Goal: Task Accomplishment & Management: Use online tool/utility

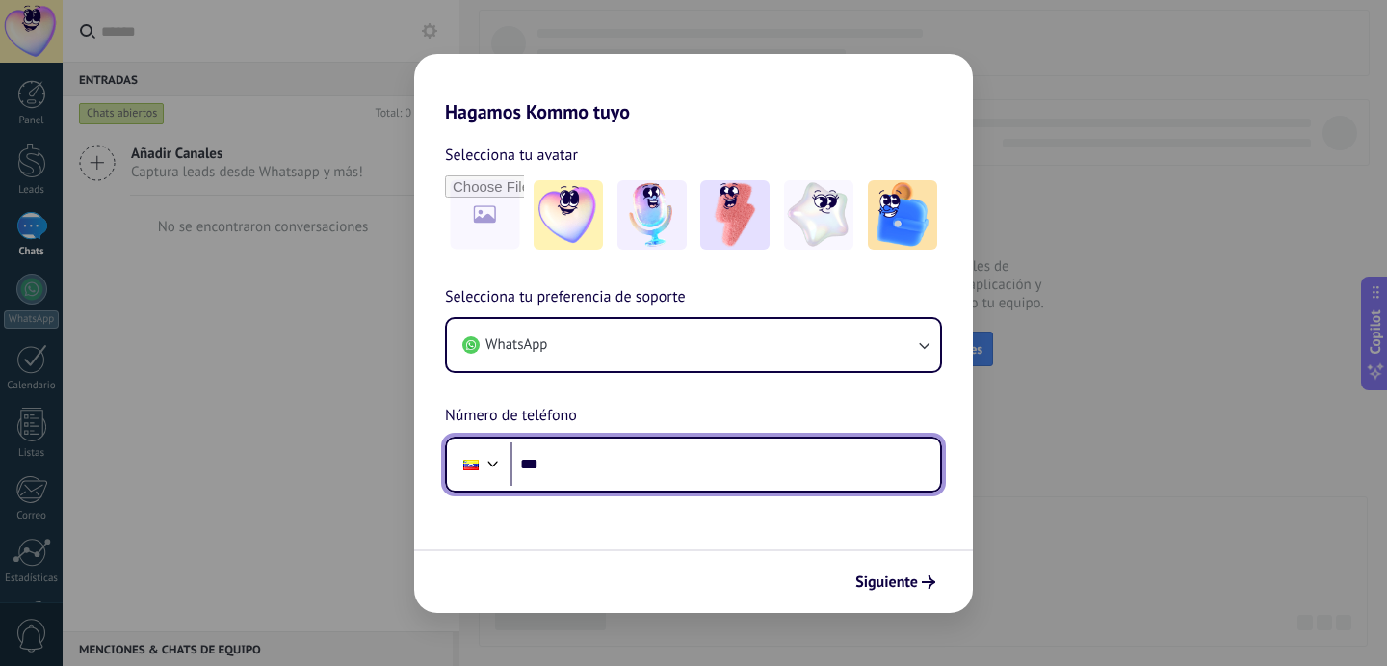
click at [676, 469] on input "***" at bounding box center [726, 464] width 430 height 44
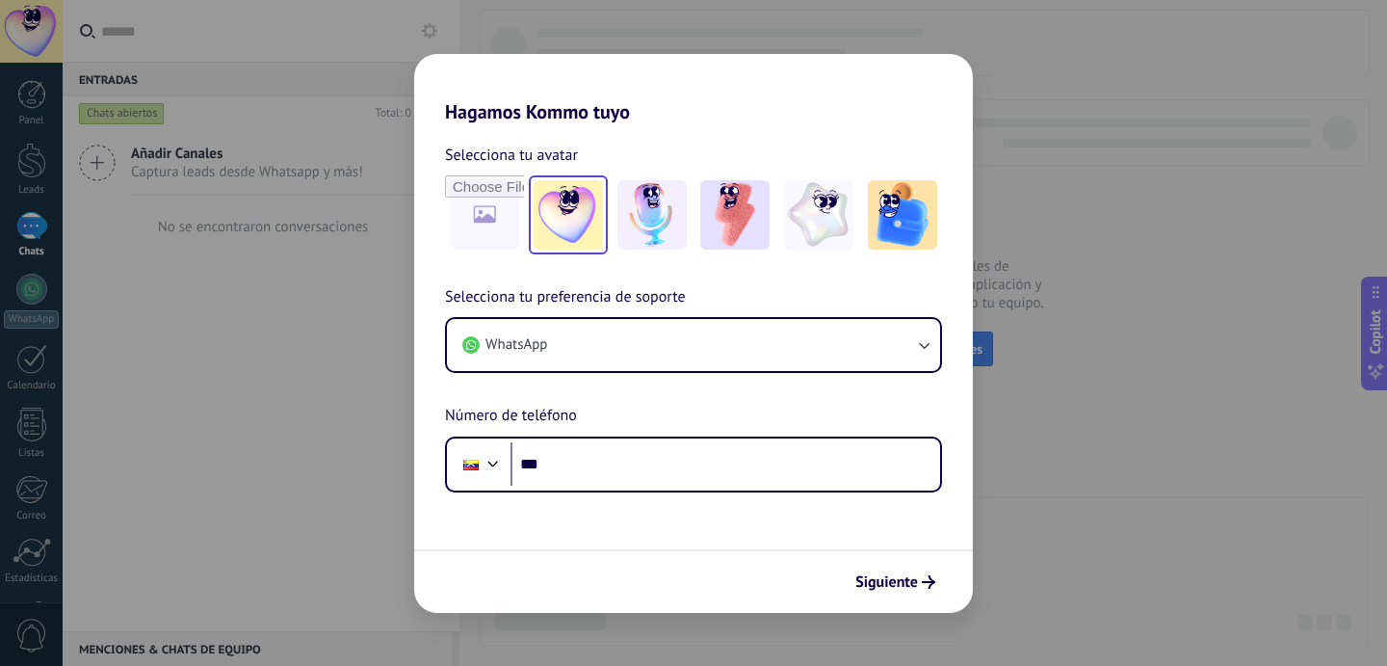
click at [573, 219] on img at bounding box center [568, 214] width 69 height 69
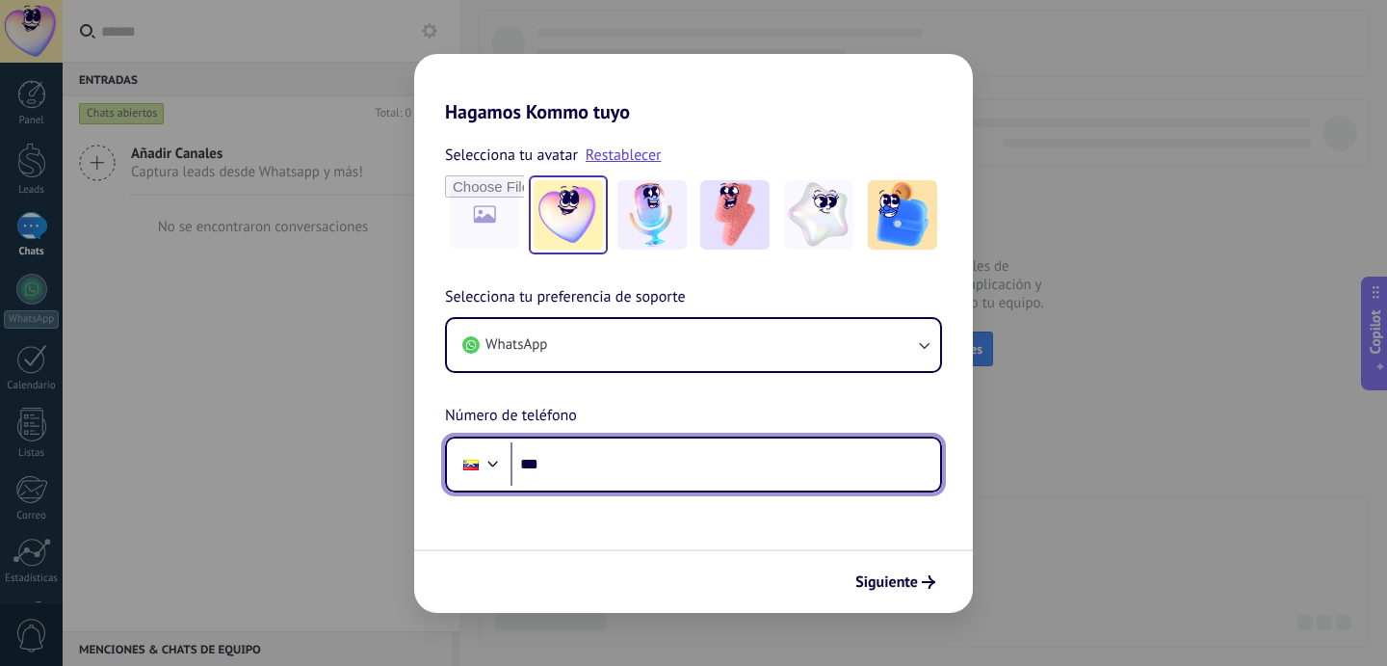
click at [643, 471] on input "***" at bounding box center [726, 464] width 430 height 44
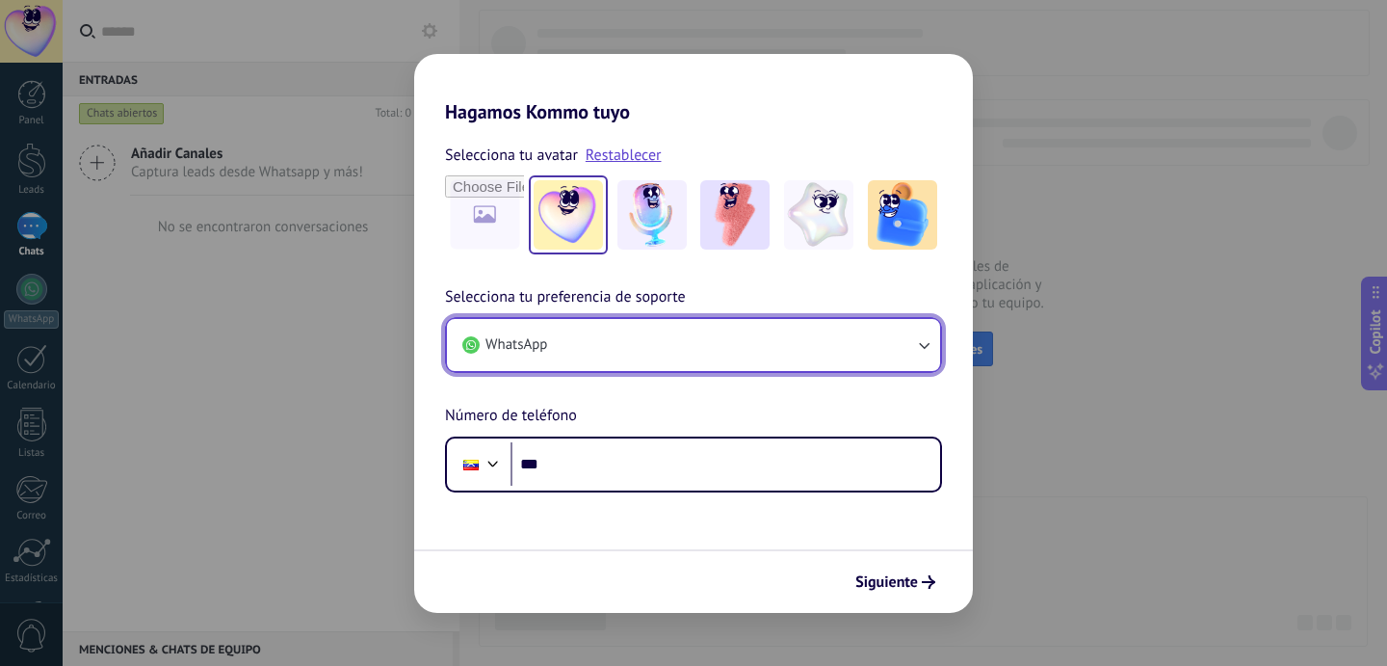
click at [665, 343] on button "WhatsApp" at bounding box center [693, 345] width 493 height 52
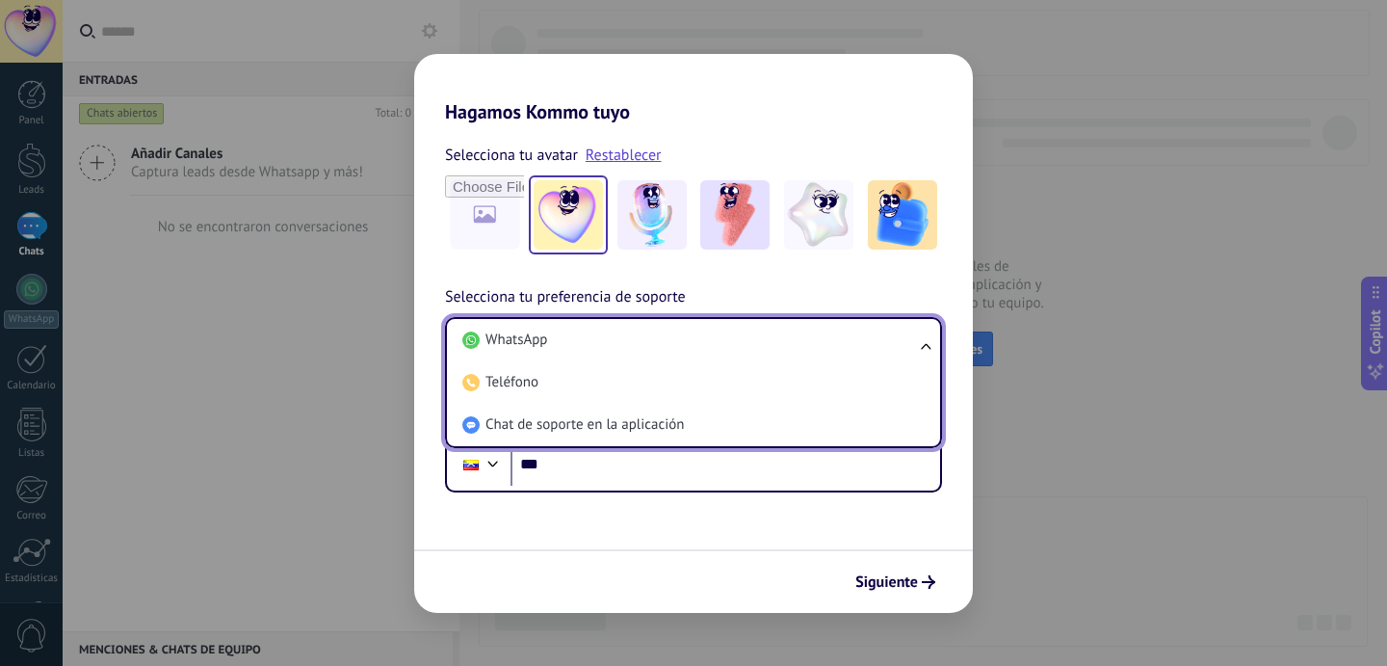
click at [665, 343] on li "WhatsApp" at bounding box center [690, 340] width 470 height 42
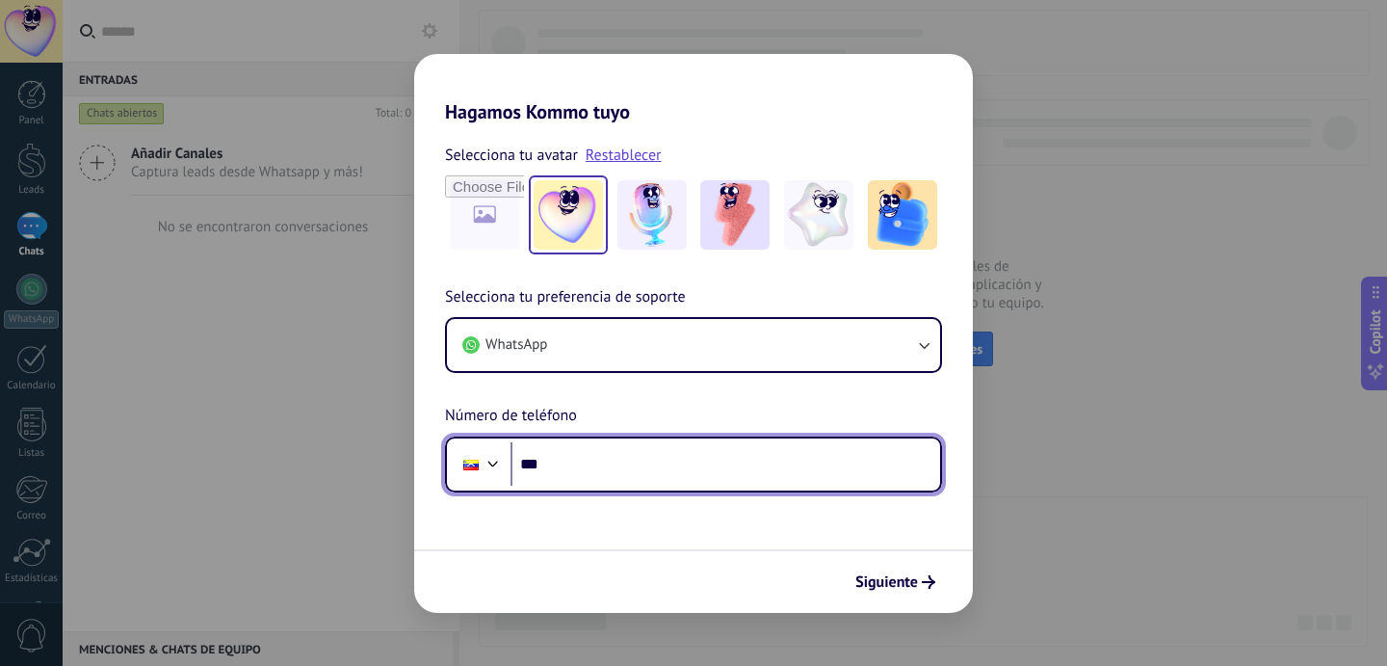
click at [656, 463] on input "***" at bounding box center [726, 464] width 430 height 44
type input "**********"
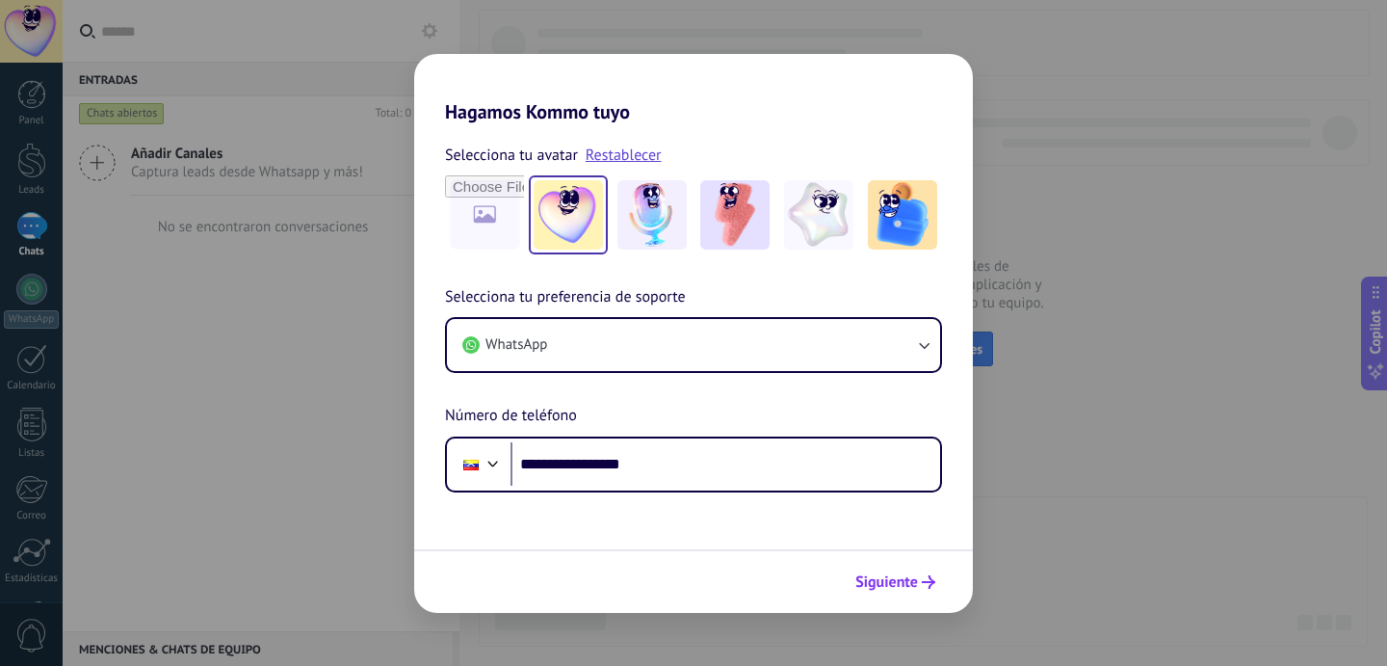
click at [915, 586] on span "Siguiente" at bounding box center [886, 581] width 63 height 13
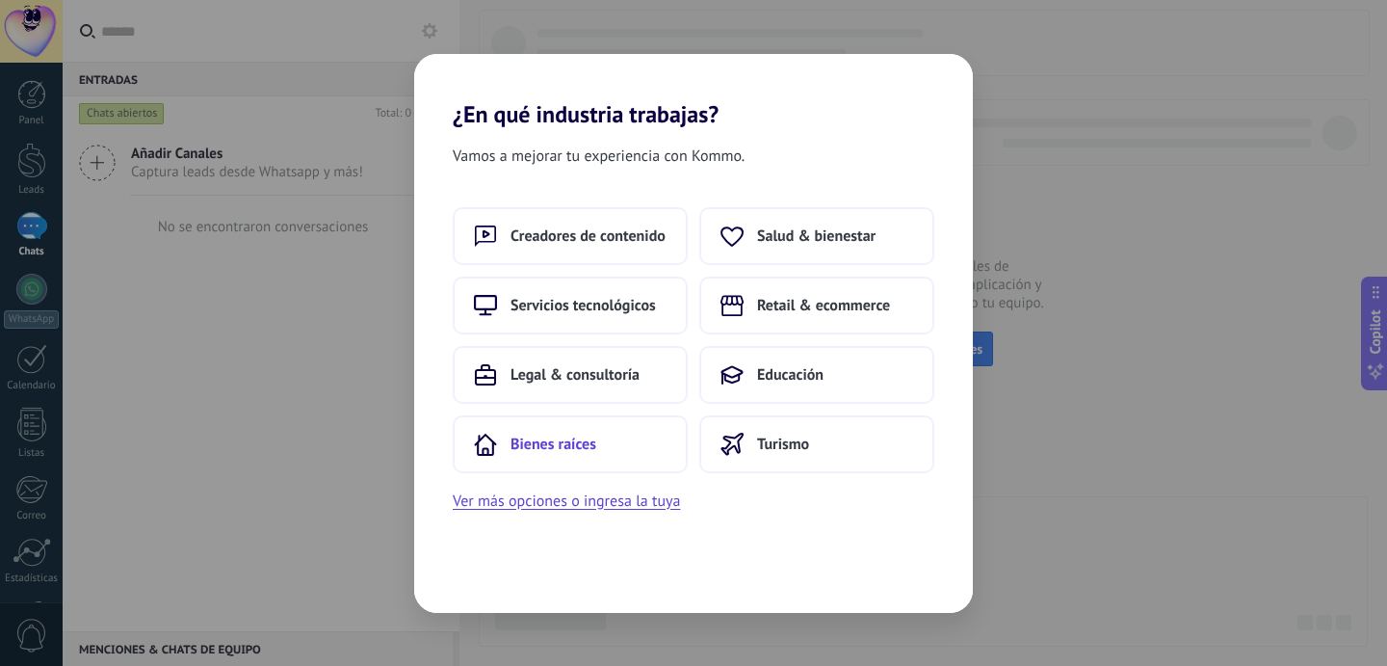
click at [545, 452] on span "Bienes raíces" at bounding box center [554, 443] width 86 height 19
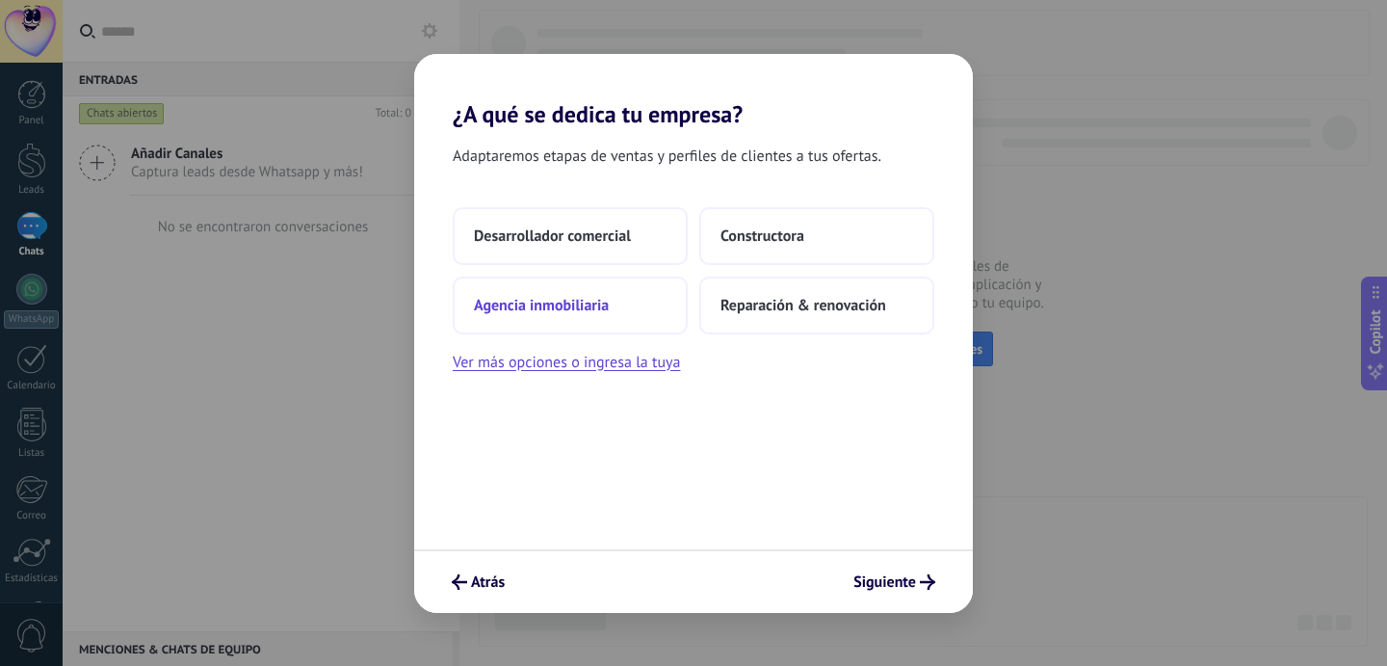
click at [535, 301] on span "Agencia inmobiliaria" at bounding box center [541, 305] width 135 height 19
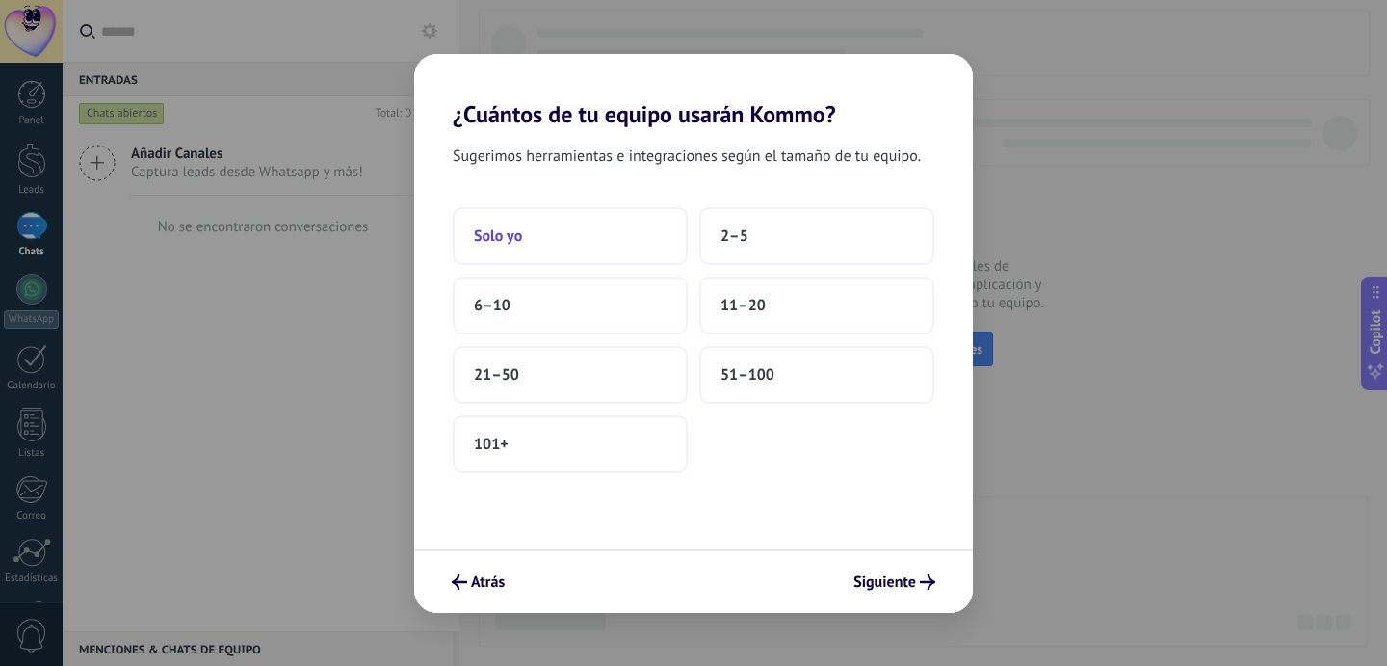
click at [574, 253] on button "Solo yo" at bounding box center [570, 236] width 235 height 58
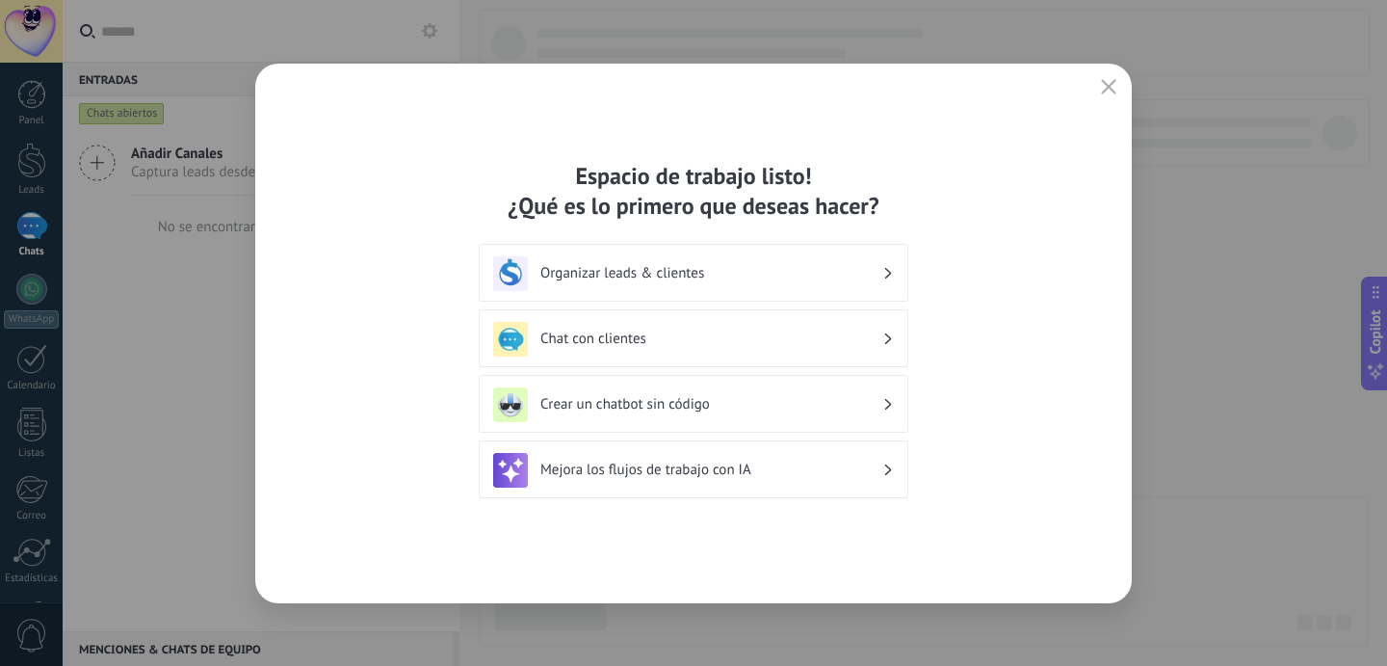
click at [735, 415] on div "Crear un chatbot sin código" at bounding box center [693, 404] width 401 height 35
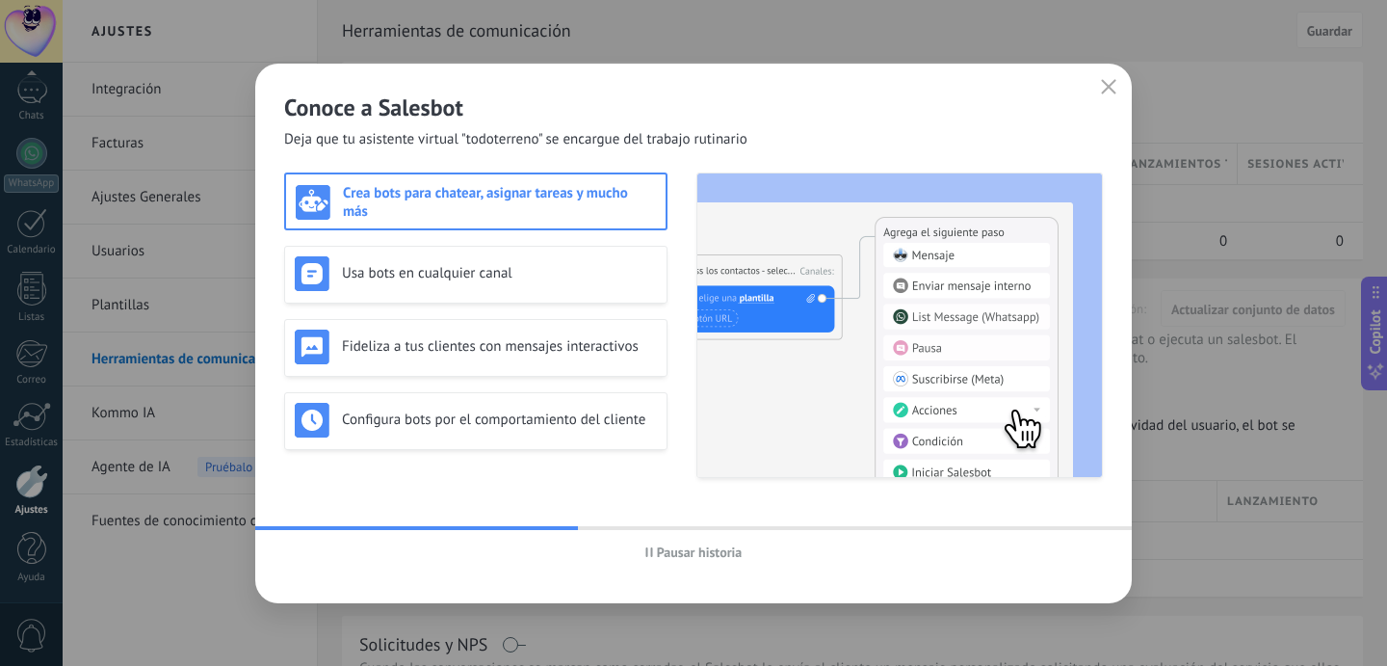
click at [650, 551] on use "button" at bounding box center [648, 552] width 7 height 10
click at [487, 287] on div "Usa bots en cualquier canal" at bounding box center [476, 273] width 362 height 35
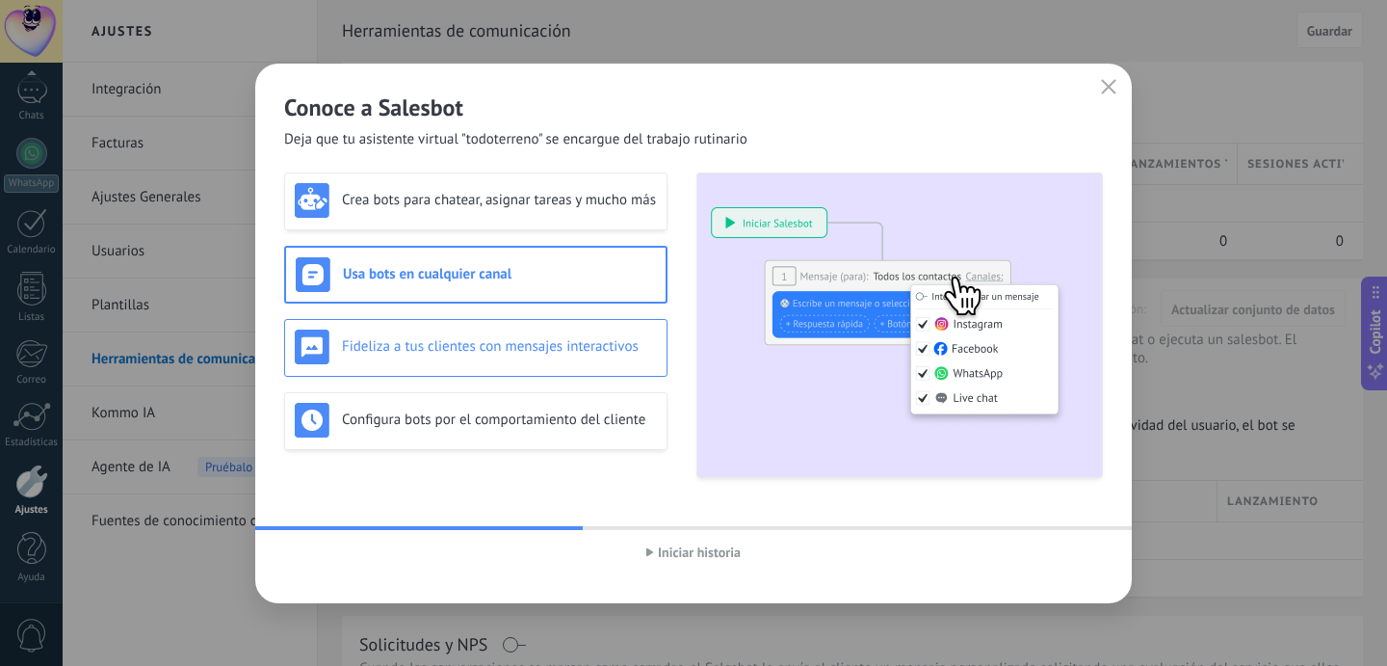
click at [498, 342] on h3 "Fideliza a tus clientes con mensajes interactivos" at bounding box center [499, 346] width 315 height 18
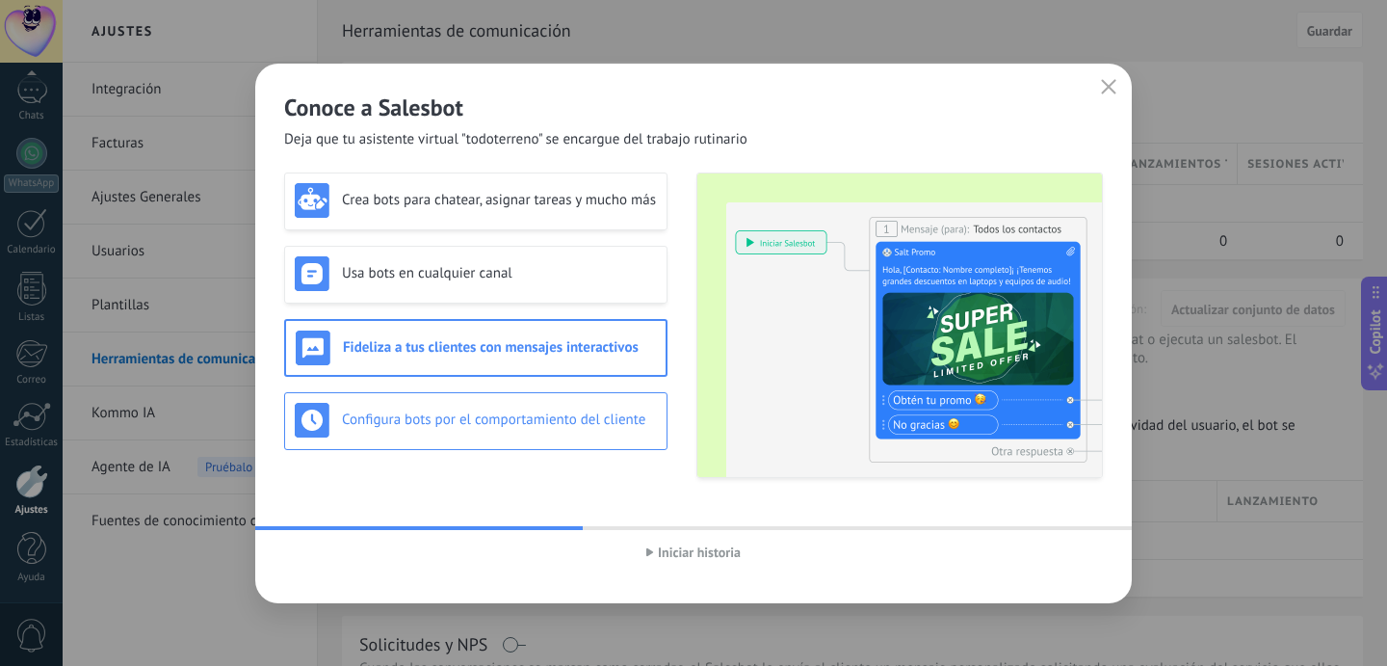
click at [579, 426] on h3 "Configura bots por el comportamiento del cliente" at bounding box center [499, 419] width 315 height 18
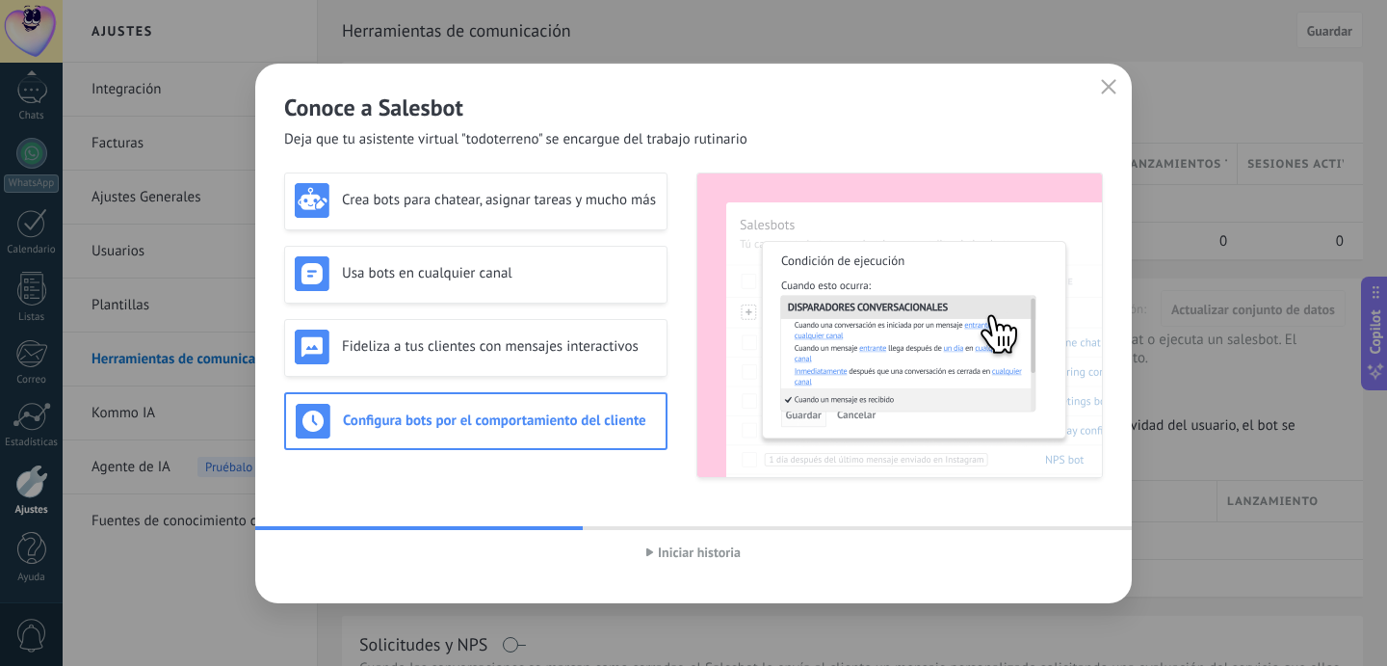
click at [679, 561] on button "Iniciar historia" at bounding box center [694, 552] width 112 height 29
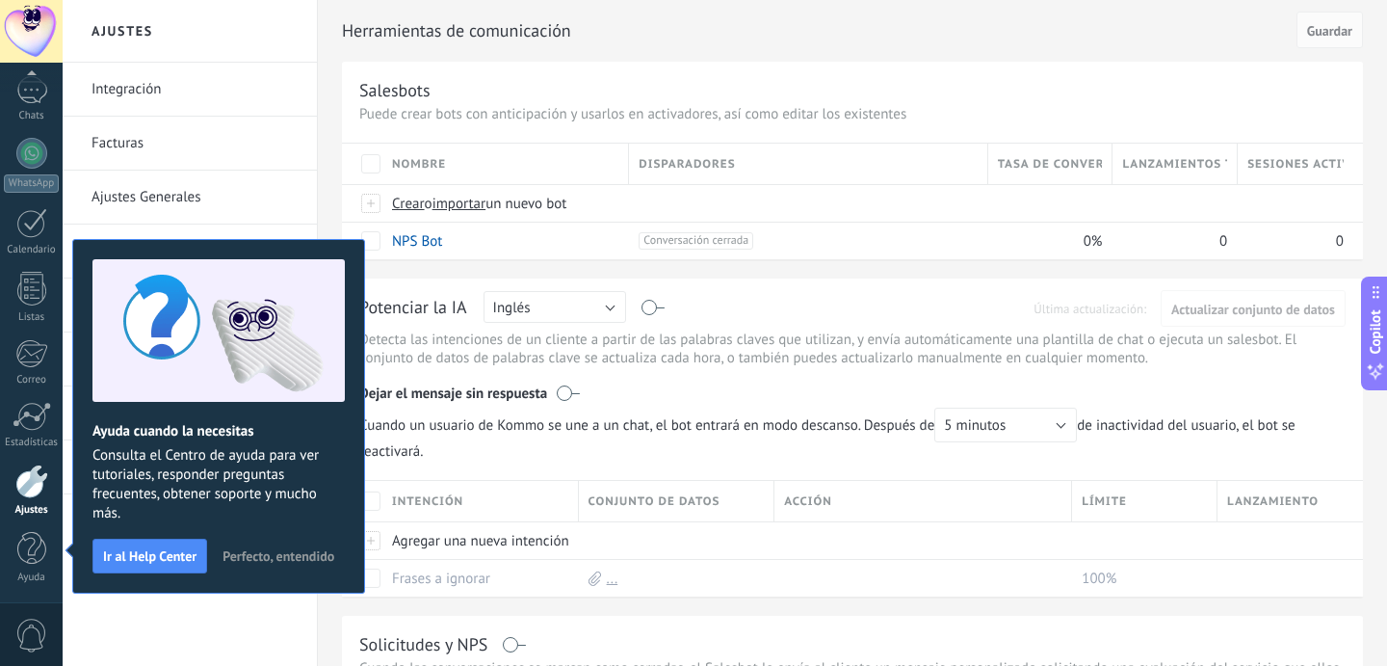
click at [287, 560] on span "Perfecto, entendido" at bounding box center [279, 555] width 112 height 13
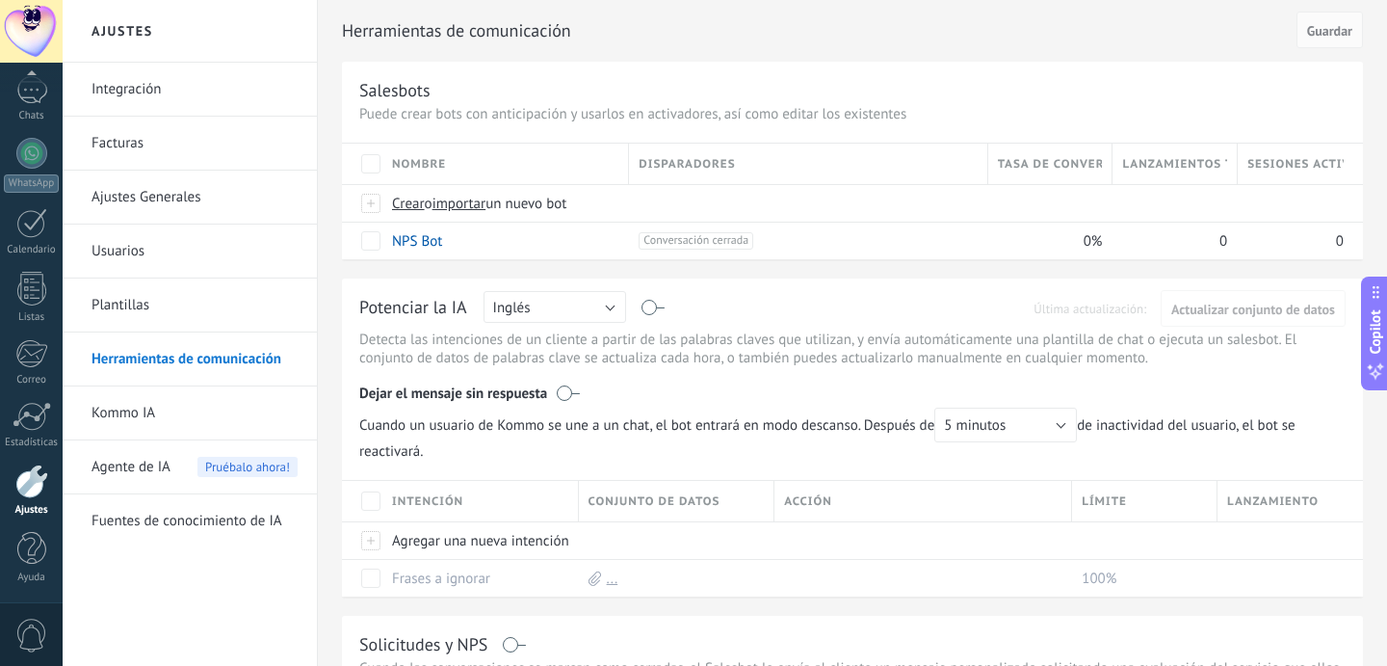
click at [152, 306] on link "Plantillas" at bounding box center [195, 305] width 206 height 54
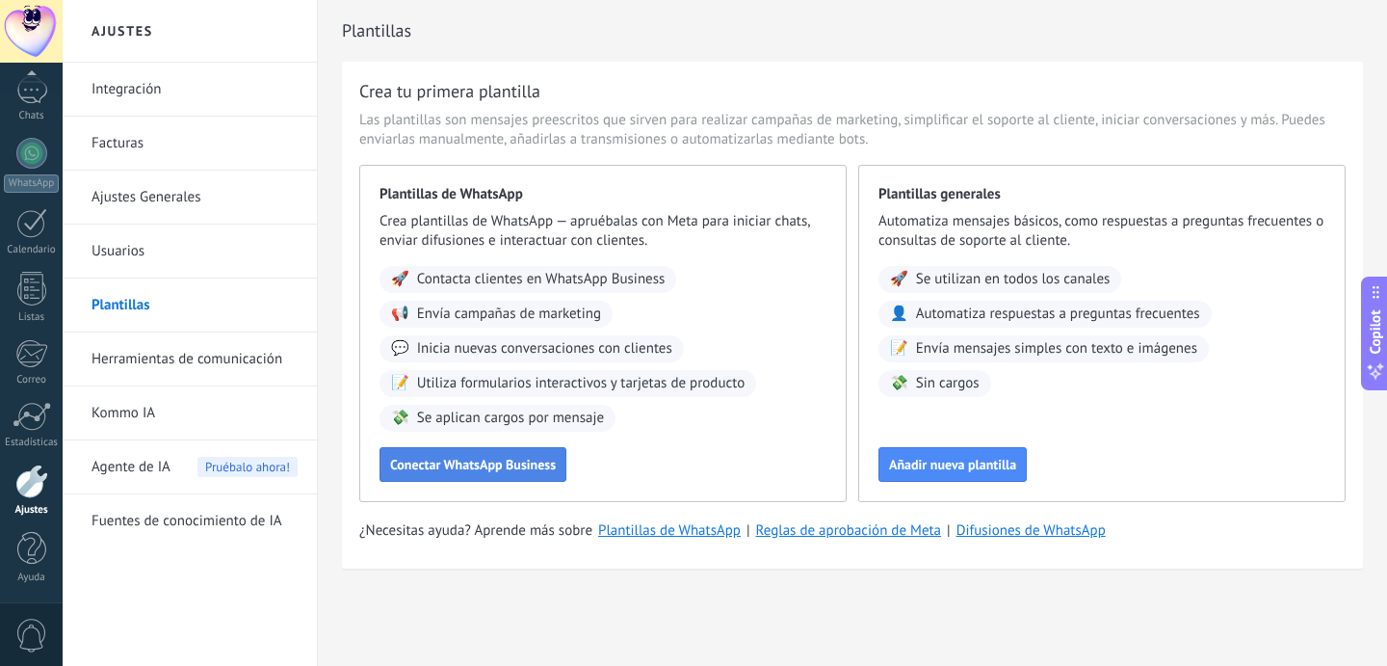
click at [514, 468] on span "Conectar WhatsApp Business" at bounding box center [473, 464] width 166 height 13
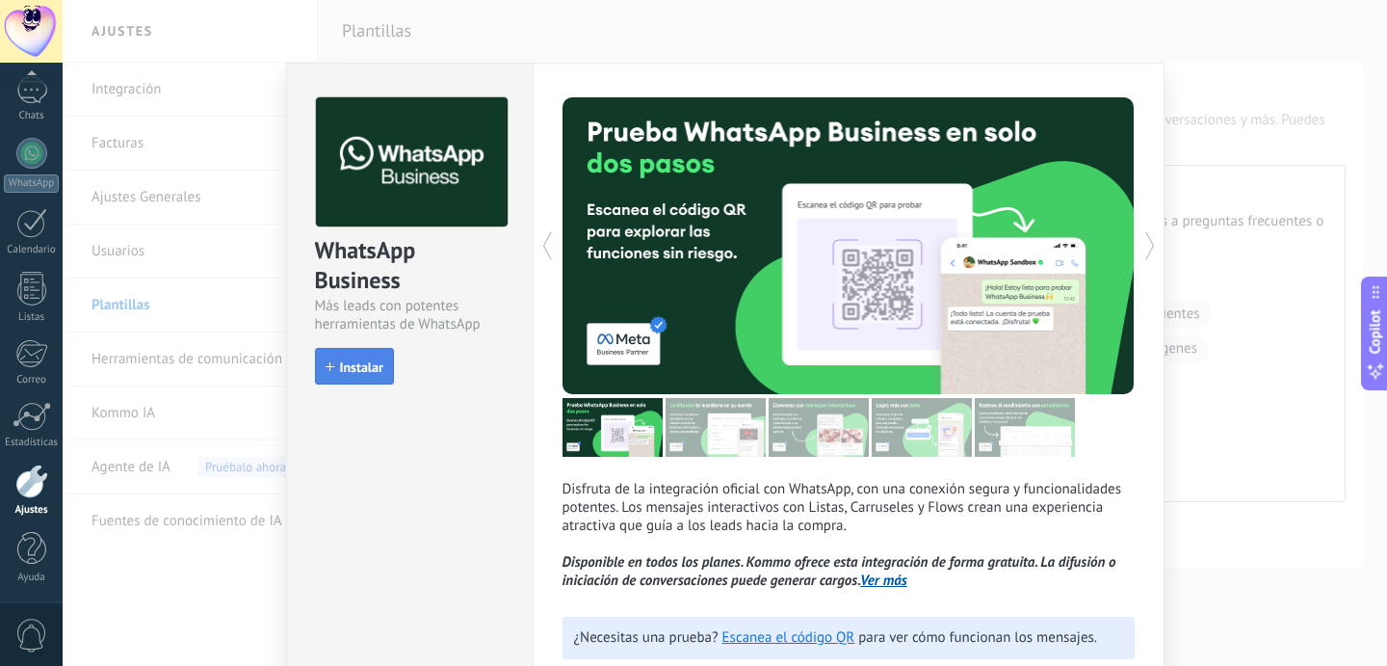
click at [369, 367] on span "Instalar" at bounding box center [361, 366] width 43 height 13
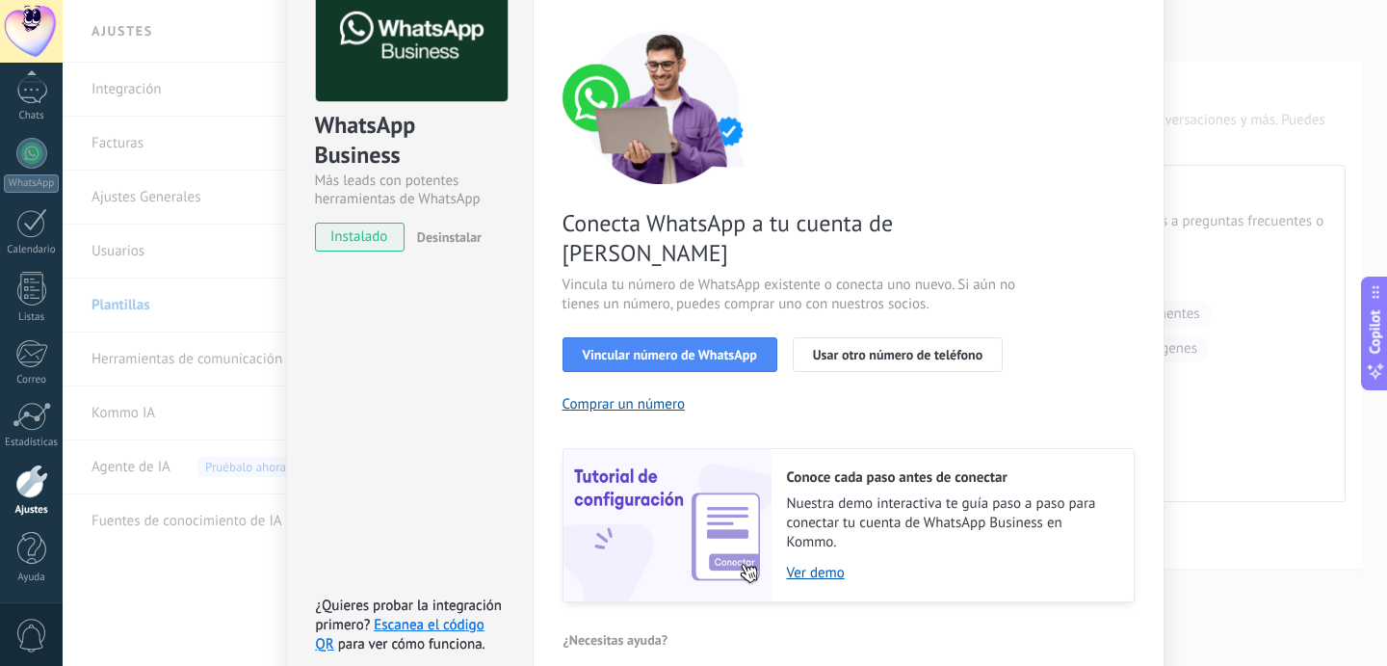
scroll to position [136, 0]
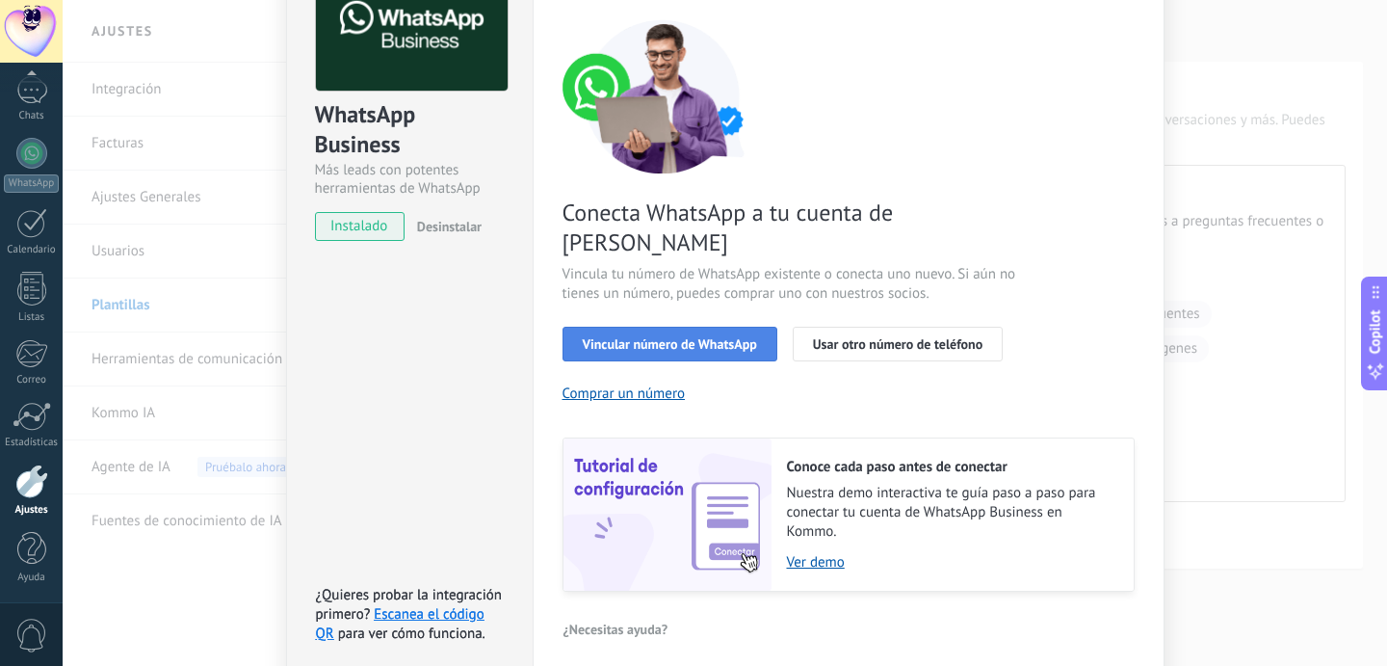
click at [631, 337] on span "Vincular número de WhatsApp" at bounding box center [670, 343] width 174 height 13
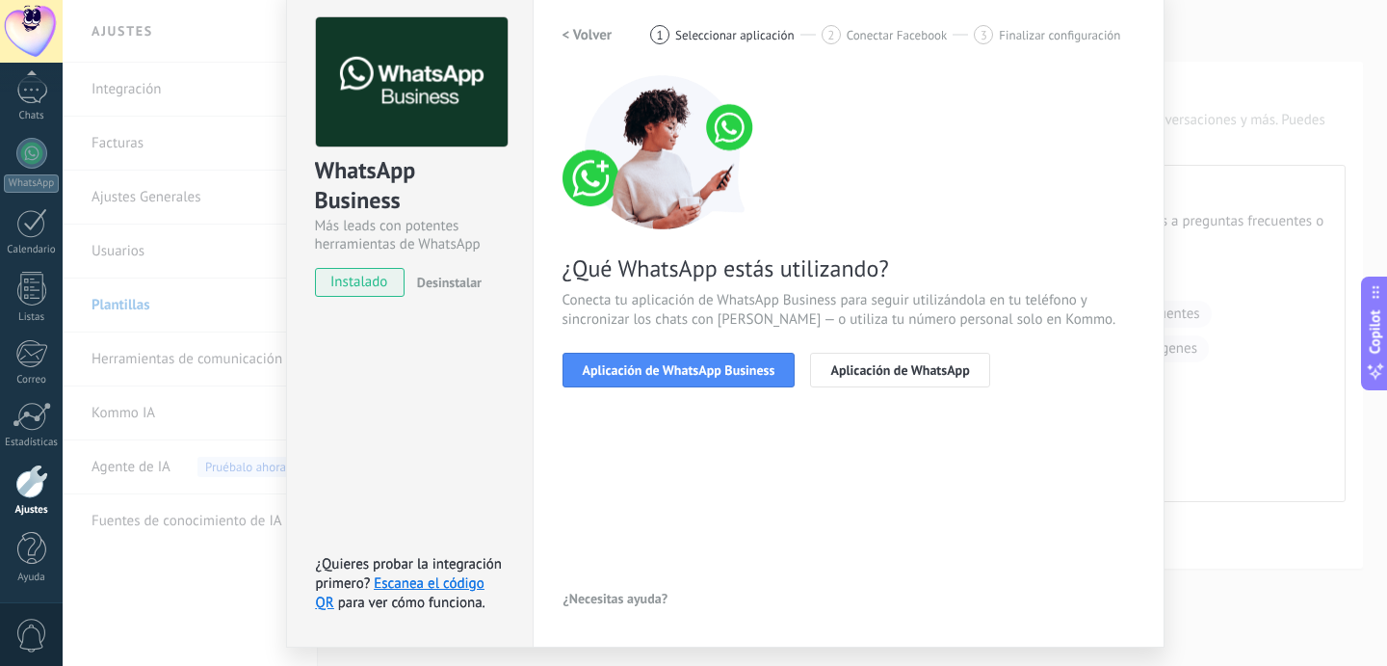
scroll to position [77, 0]
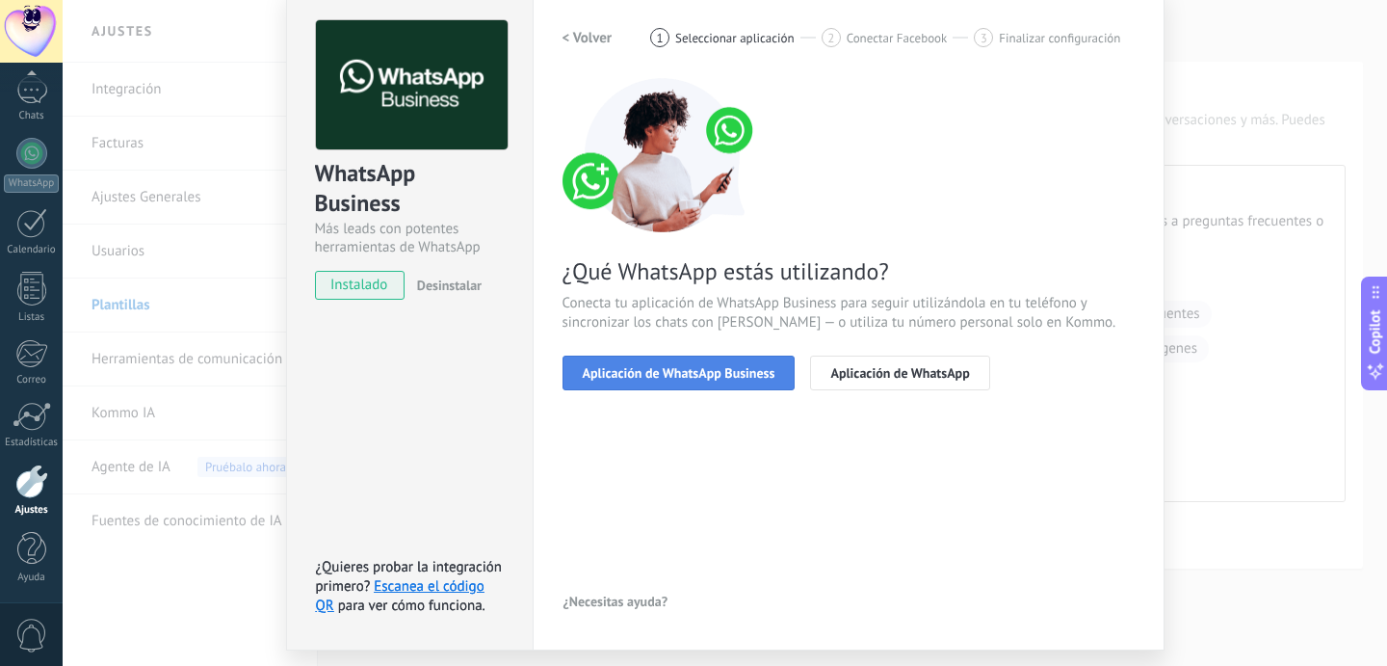
click at [703, 374] on span "Aplicación de WhatsApp Business" at bounding box center [679, 372] width 193 height 13
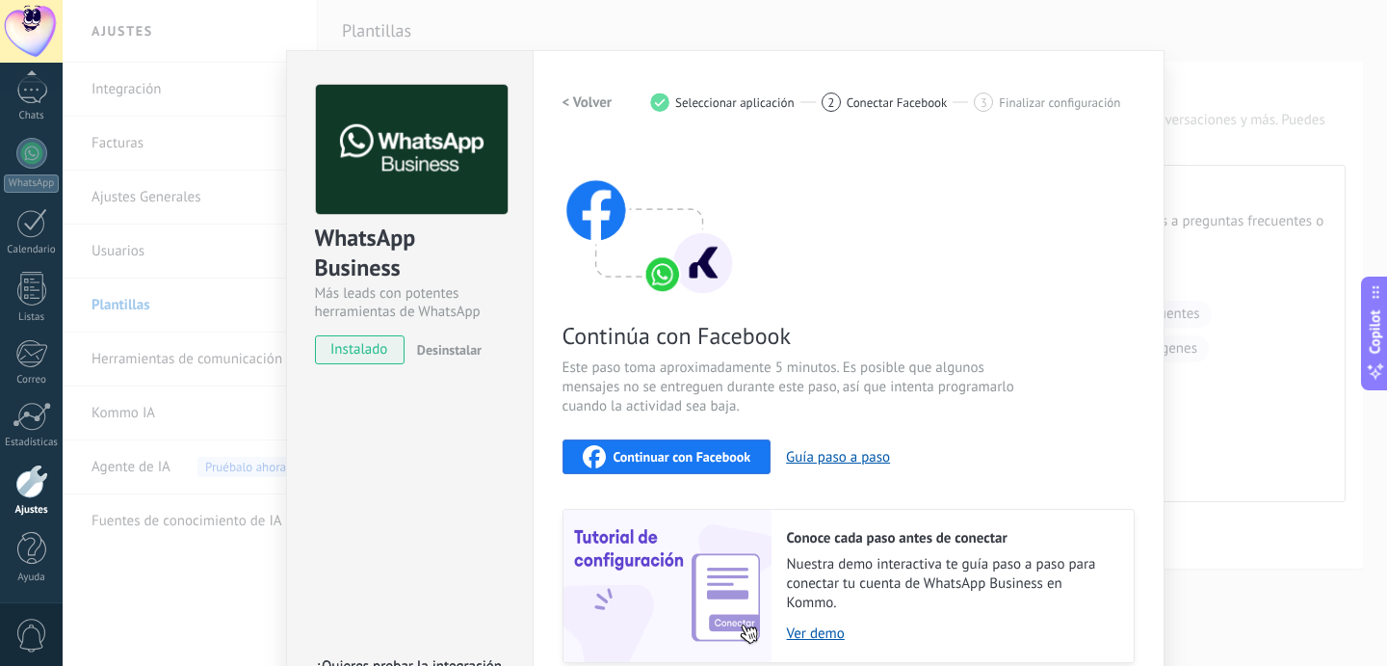
scroll to position [0, 0]
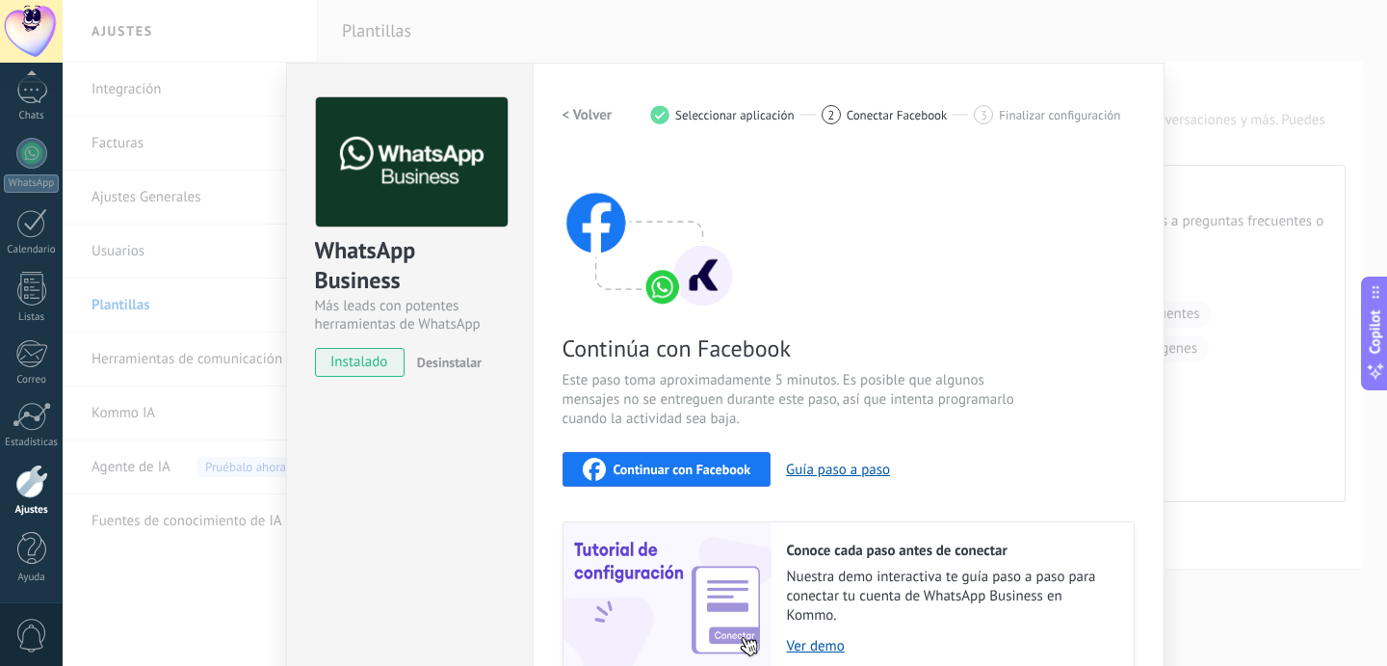
click at [702, 468] on span "Continuar con Facebook" at bounding box center [683, 468] width 138 height 13
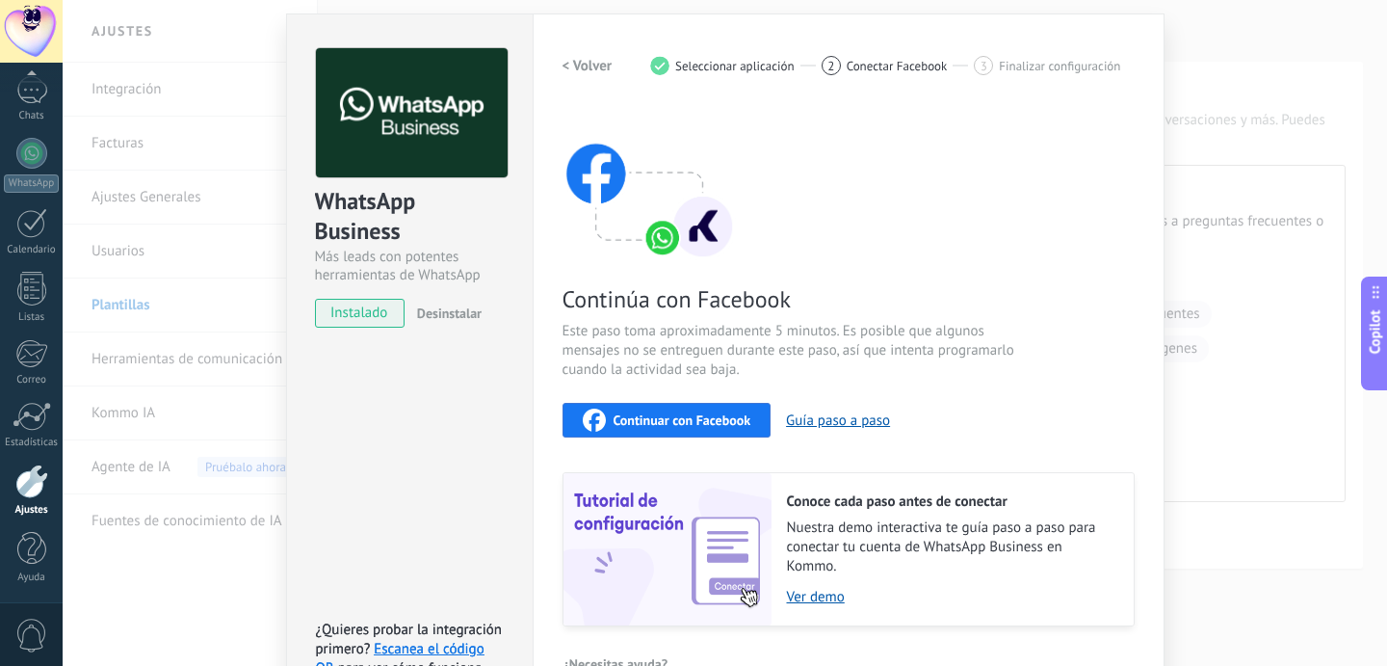
scroll to position [56, 0]
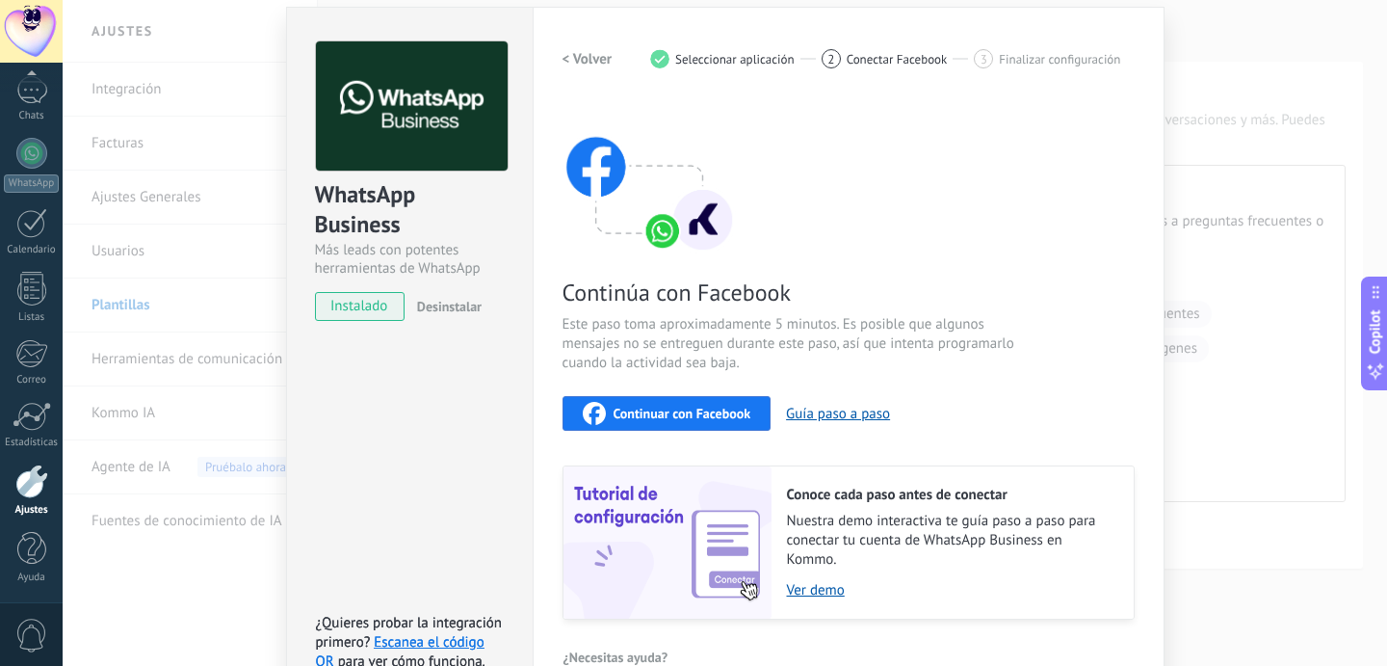
click at [685, 407] on span "Continuar con Facebook" at bounding box center [683, 413] width 138 height 13
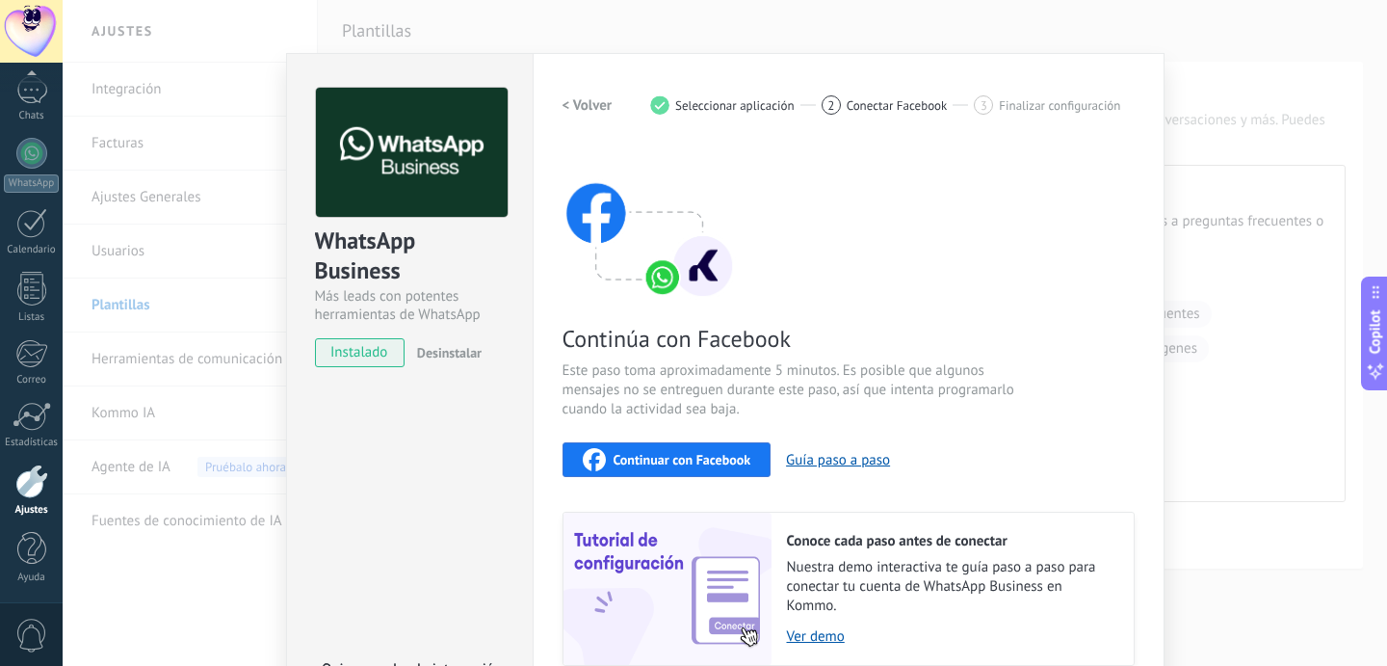
scroll to position [0, 0]
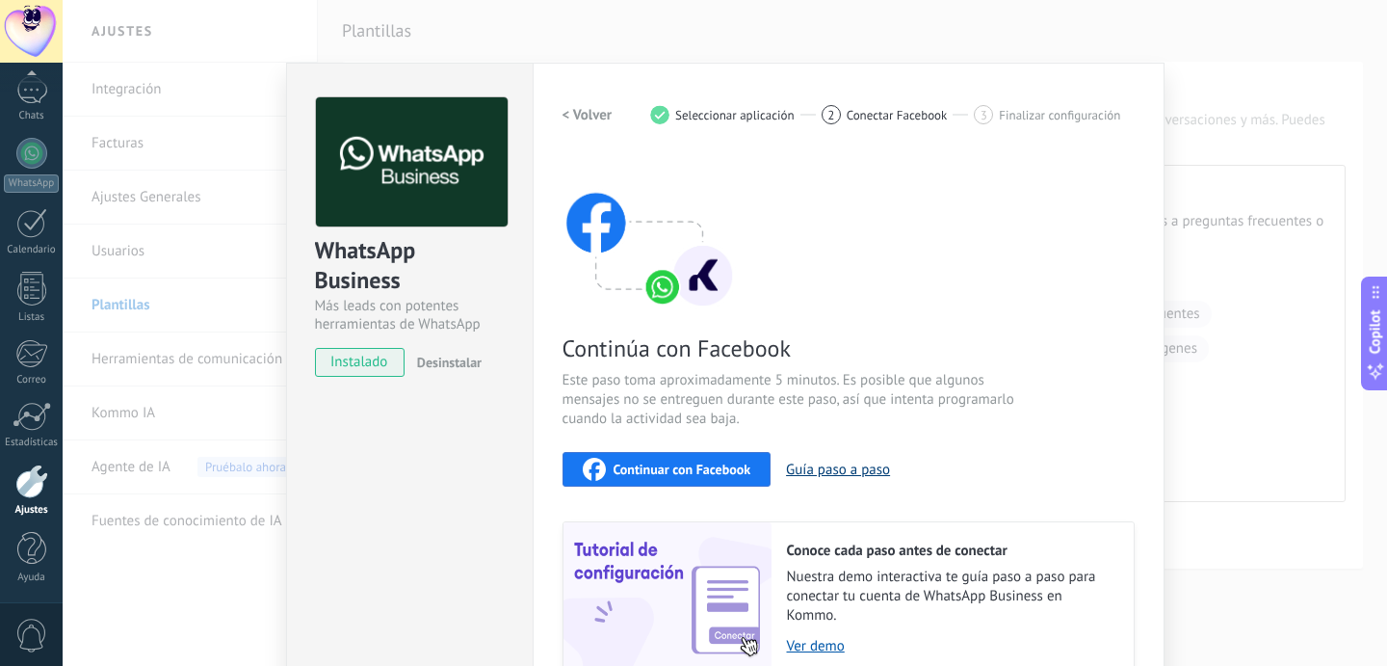
click at [823, 469] on button "Guía paso a paso" at bounding box center [838, 470] width 104 height 18
click at [644, 479] on div "Continuar con Facebook" at bounding box center [667, 469] width 169 height 23
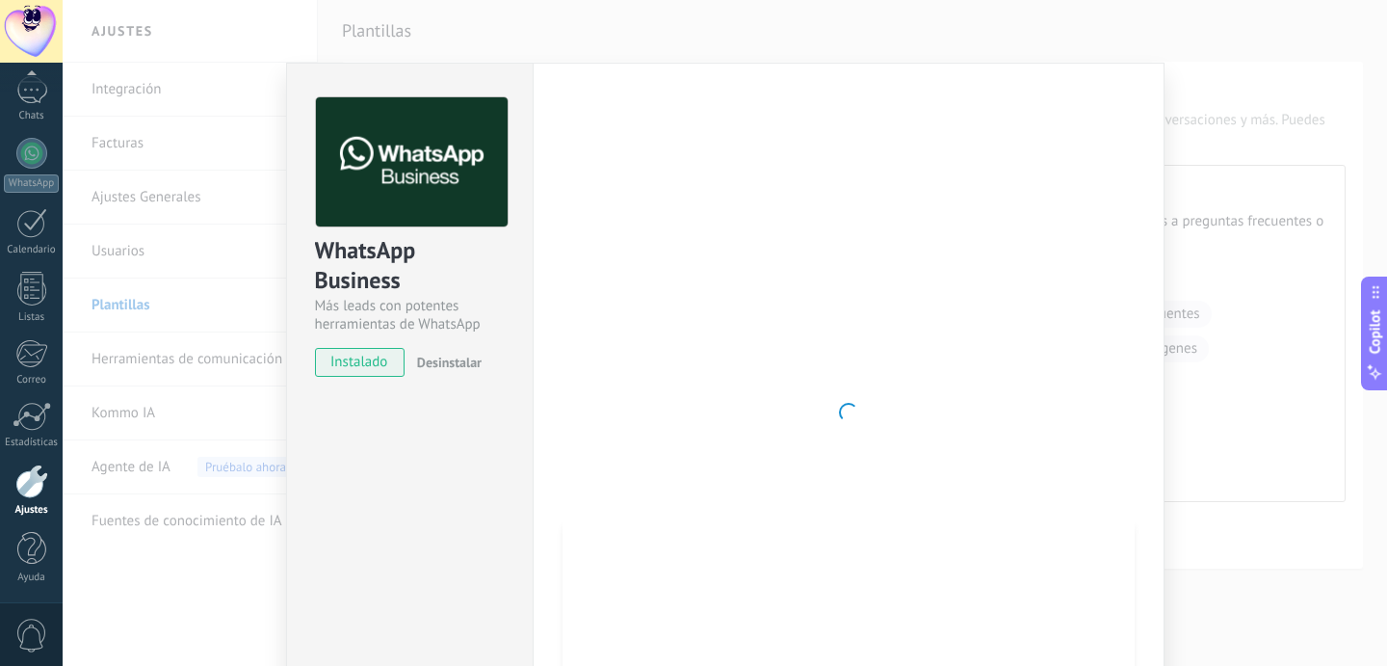
click at [1186, 48] on div "WhatsApp Business Más leads con potentes herramientas de WhatsApp instalado Des…" at bounding box center [725, 333] width 1325 height 666
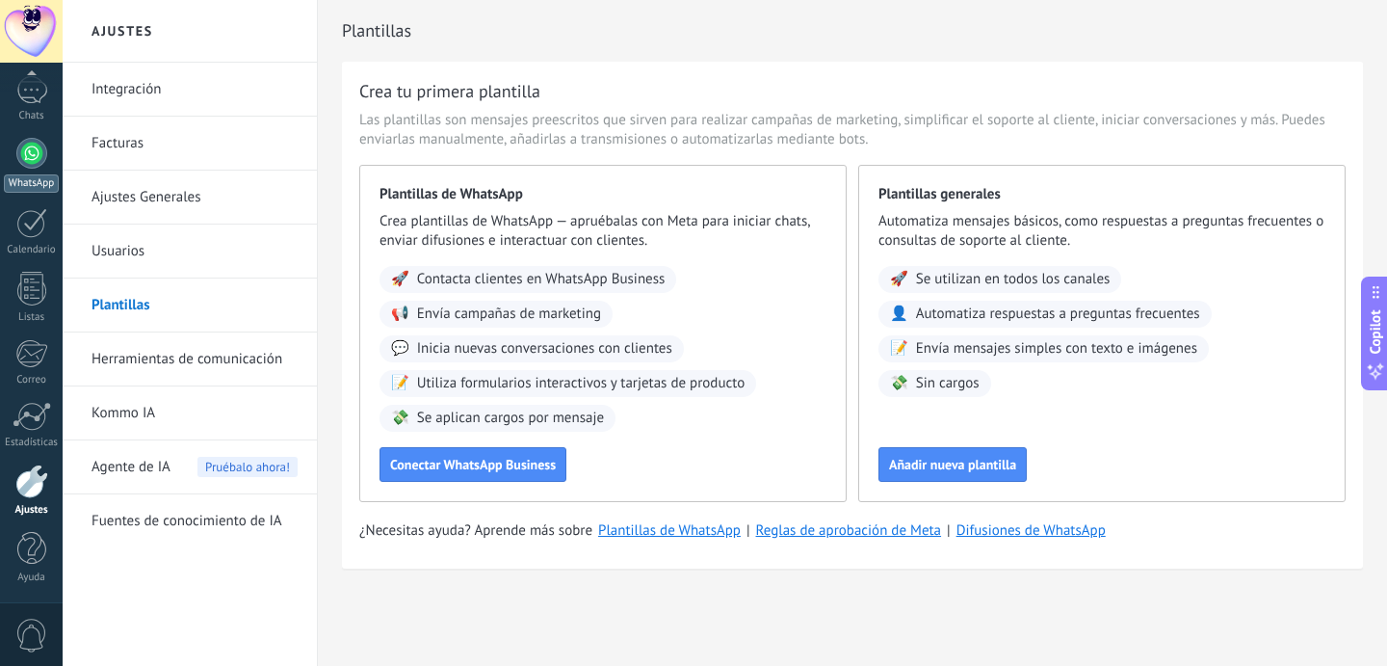
click at [25, 148] on div at bounding box center [31, 153] width 31 height 31
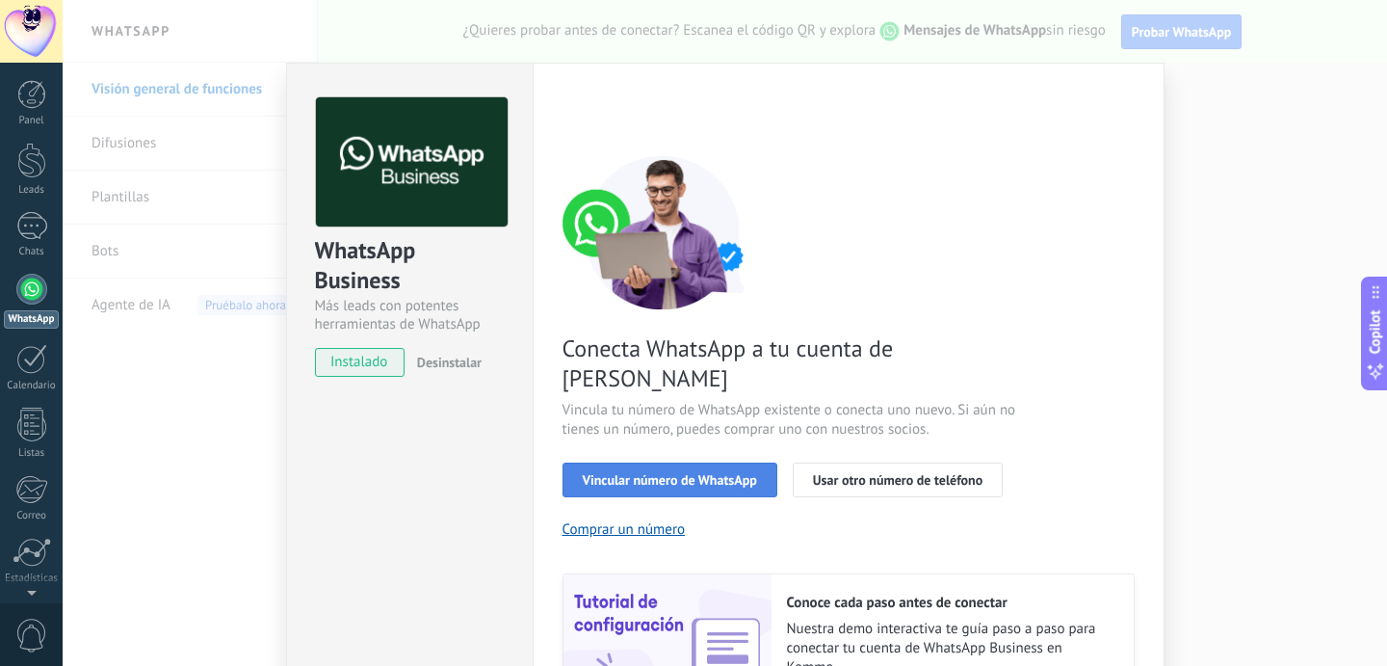
click at [674, 473] on span "Vincular número de WhatsApp" at bounding box center [670, 479] width 174 height 13
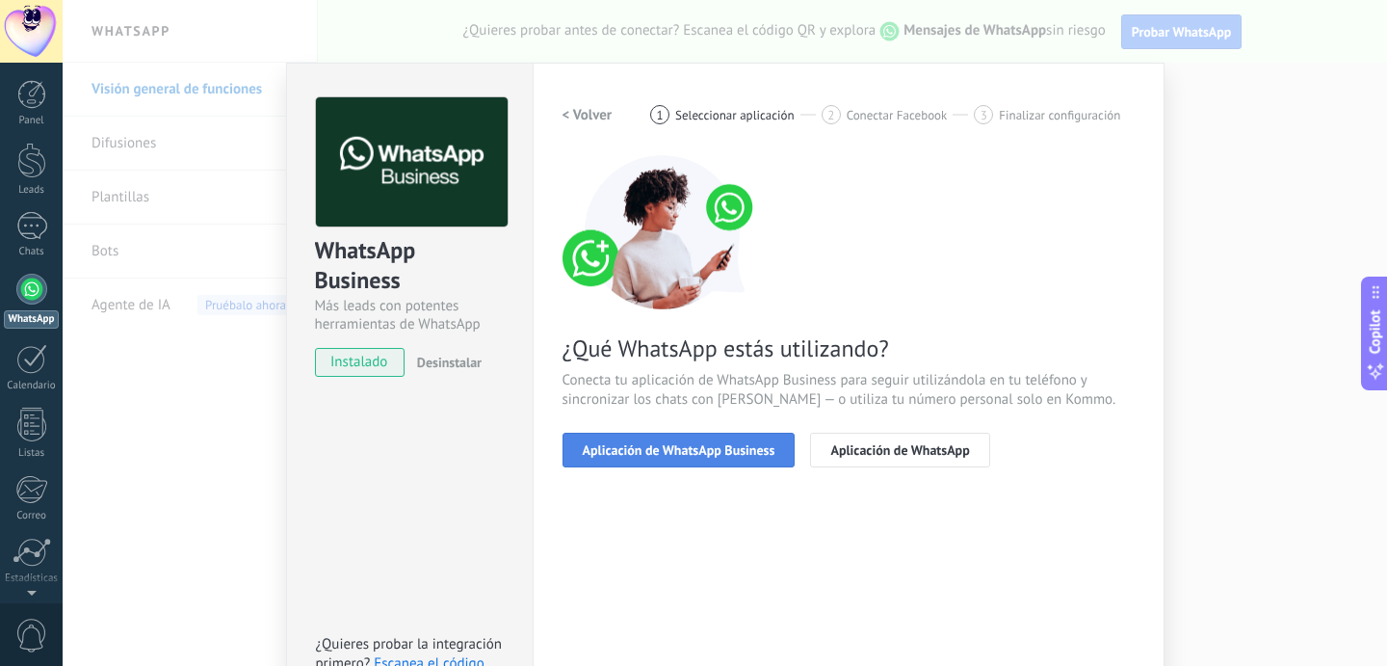
click at [696, 459] on button "Aplicación de WhatsApp Business" at bounding box center [679, 450] width 233 height 35
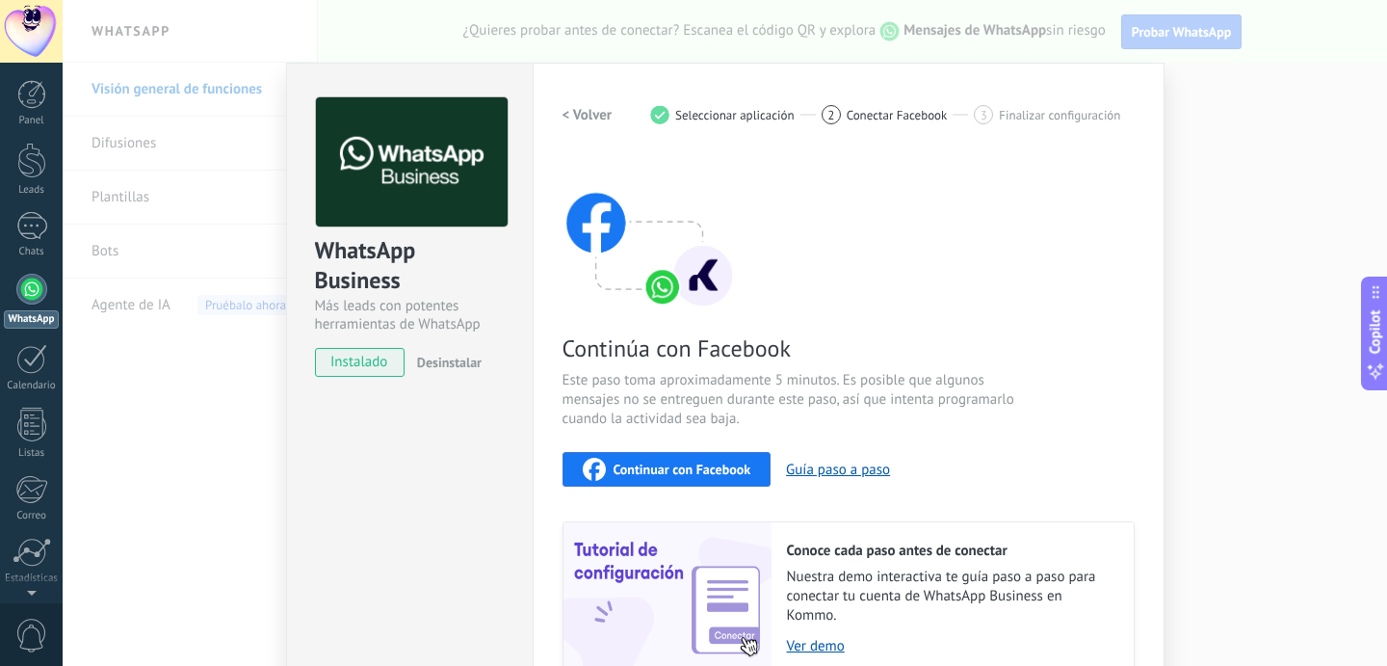
click at [686, 462] on span "Continuar con Facebook" at bounding box center [683, 468] width 138 height 13
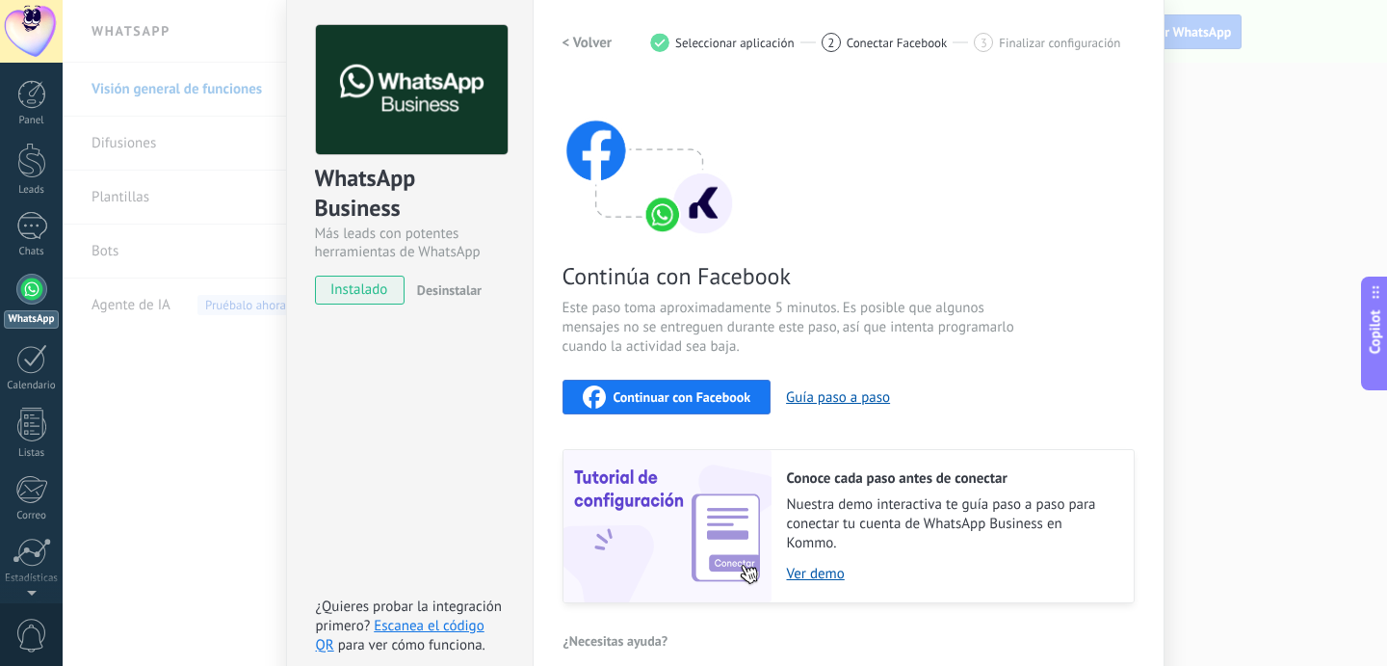
scroll to position [71, 0]
